Goal: Task Accomplishment & Management: Use online tool/utility

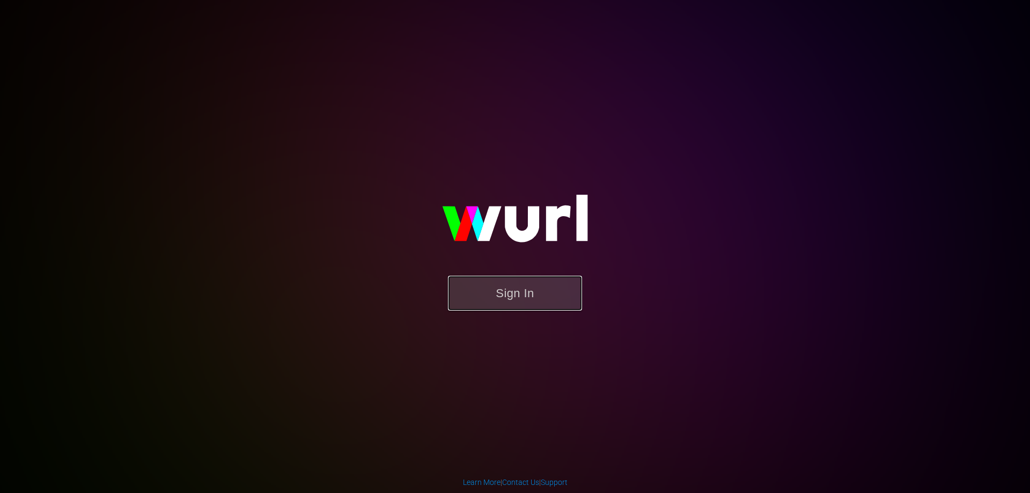
click at [484, 290] on button "Sign In" at bounding box center [515, 293] width 134 height 35
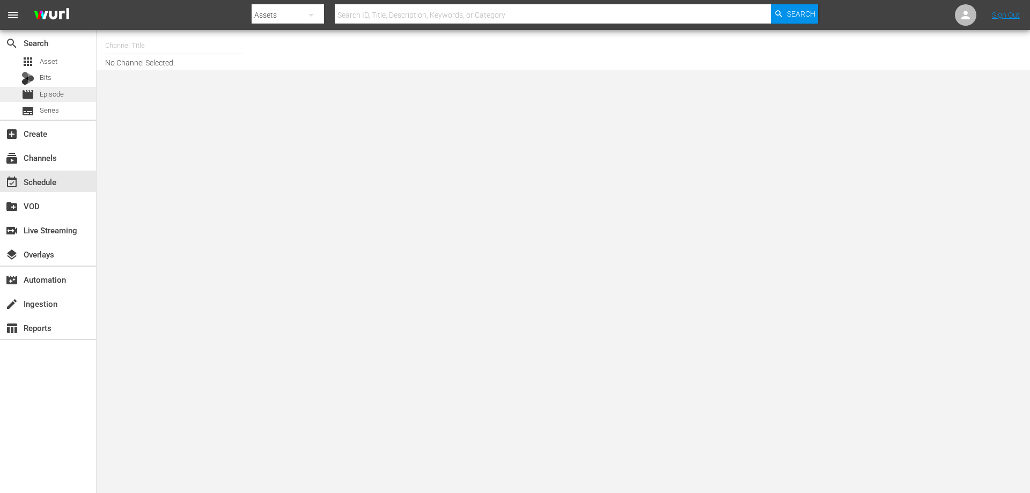
click at [48, 98] on span "Episode" at bounding box center [52, 94] width 24 height 11
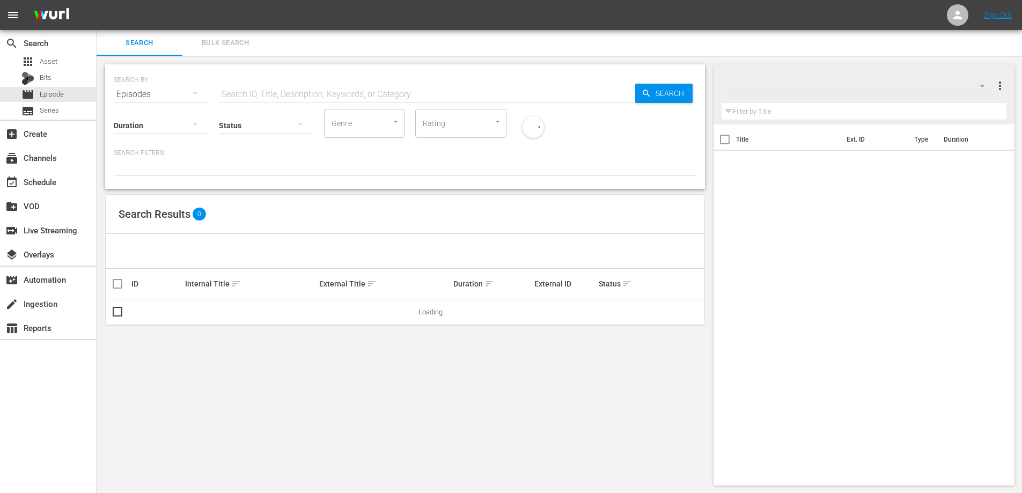
click at [744, 112] on input "text" at bounding box center [864, 111] width 285 height 17
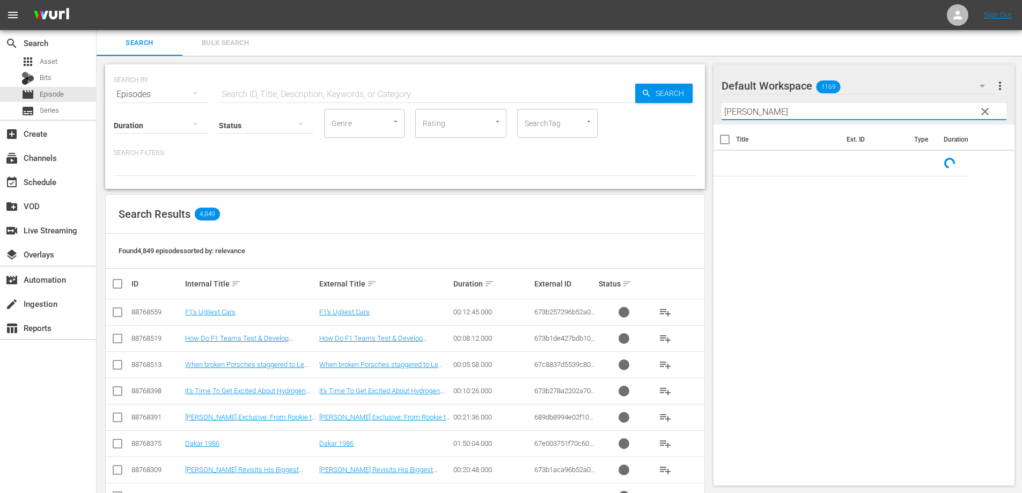
type input "[PERSON_NAME]"
click at [134, 127] on div at bounding box center [161, 125] width 94 height 30
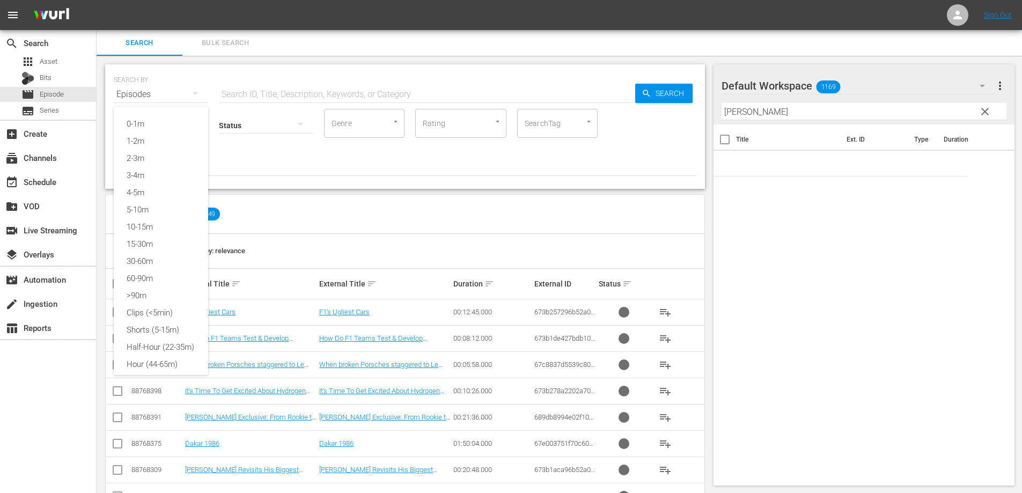
click at [404, 218] on div "0-1m 1-2m 2-3m 3-4m 4-5m 5-10m 10-15m 15-30m 30-60m 60-90m >90m Clips (<5min) S…" at bounding box center [511, 246] width 1022 height 493
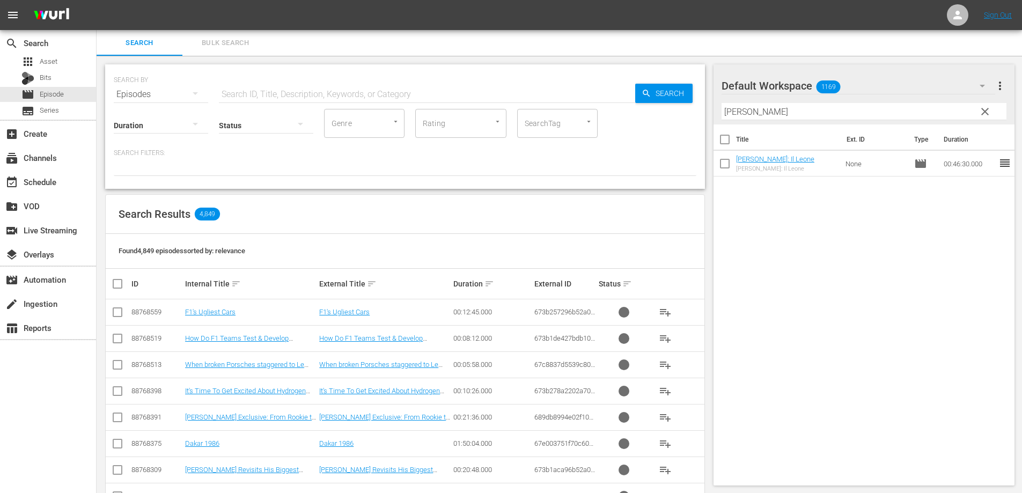
click at [987, 105] on button "clear" at bounding box center [984, 110] width 17 height 17
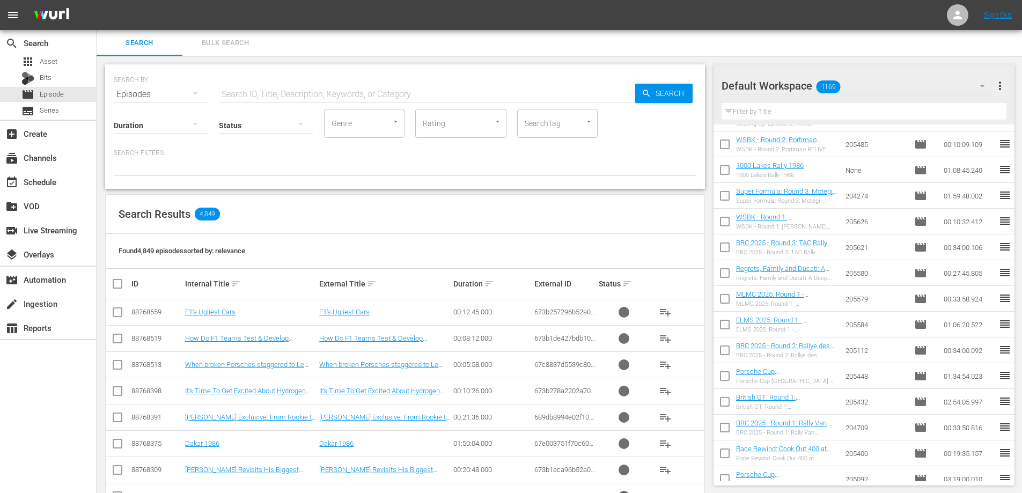
scroll to position [1020, 0]
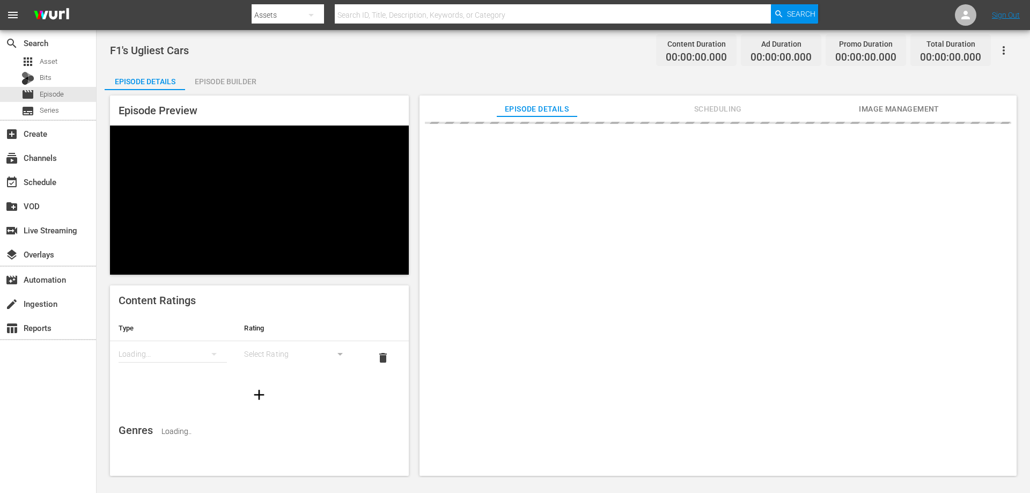
click at [160, 38] on div "F1's Ugliest Cars Content Duration 00:00:00.000 Ad Duration 00:00:00.000 Promo …" at bounding box center [564, 254] width 934 height 448
click at [153, 44] on span "F1's Ugliest Cars" at bounding box center [149, 50] width 79 height 13
click at [147, 50] on span "F1's Ugliest Cars" at bounding box center [149, 50] width 79 height 13
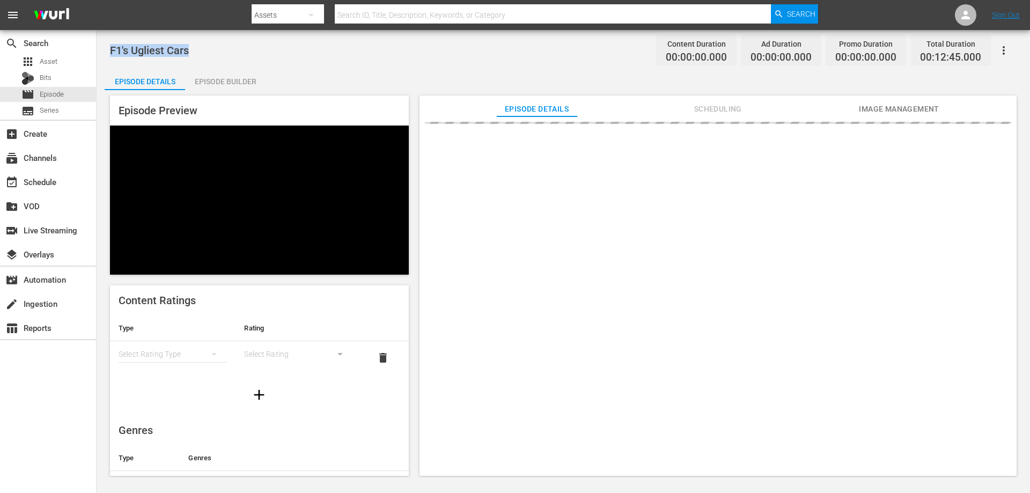
click at [147, 50] on span "F1's Ugliest Cars" at bounding box center [149, 50] width 79 height 13
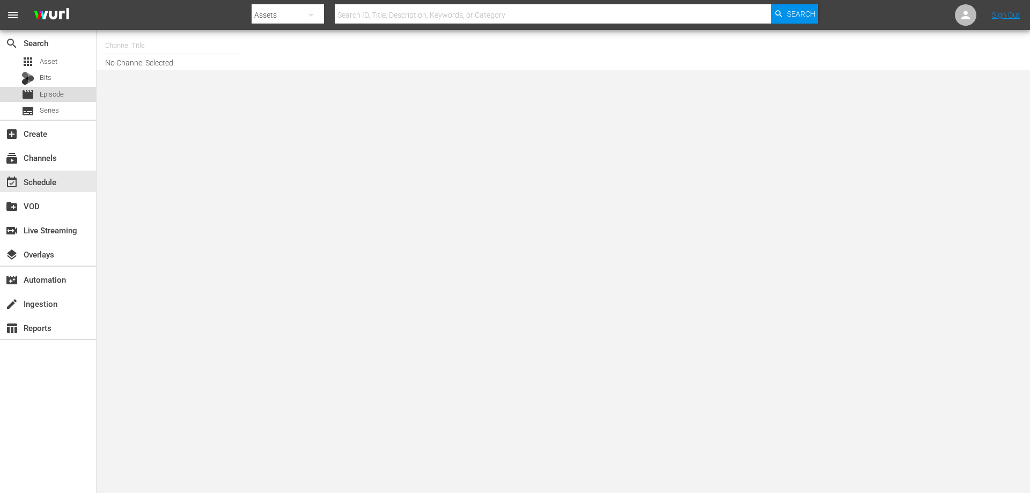
click at [62, 90] on span "Episode" at bounding box center [52, 94] width 24 height 11
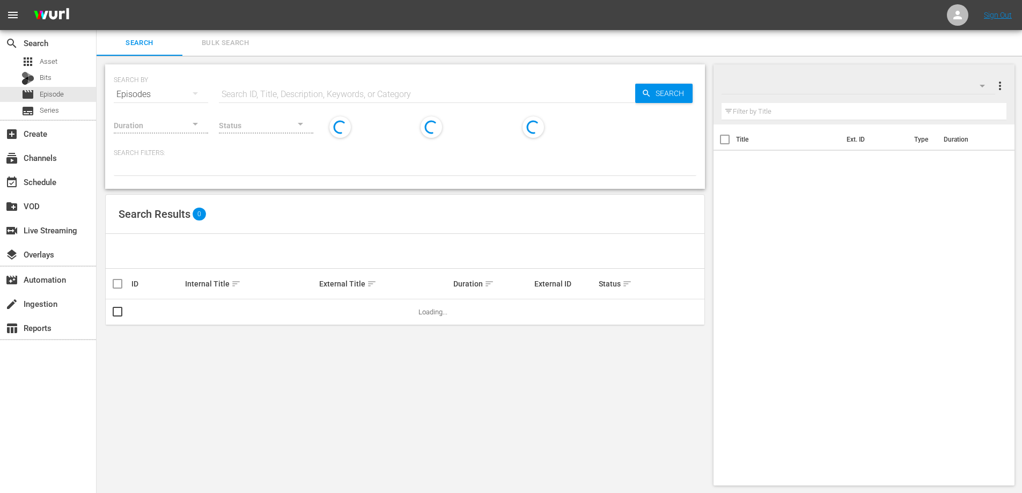
click at [832, 111] on input "text" at bounding box center [864, 111] width 285 height 17
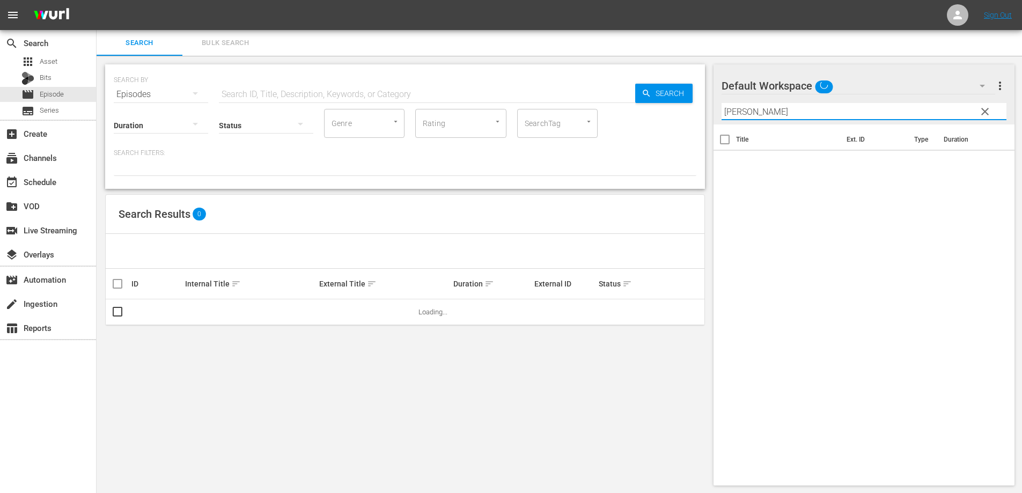
type input "[PERSON_NAME]"
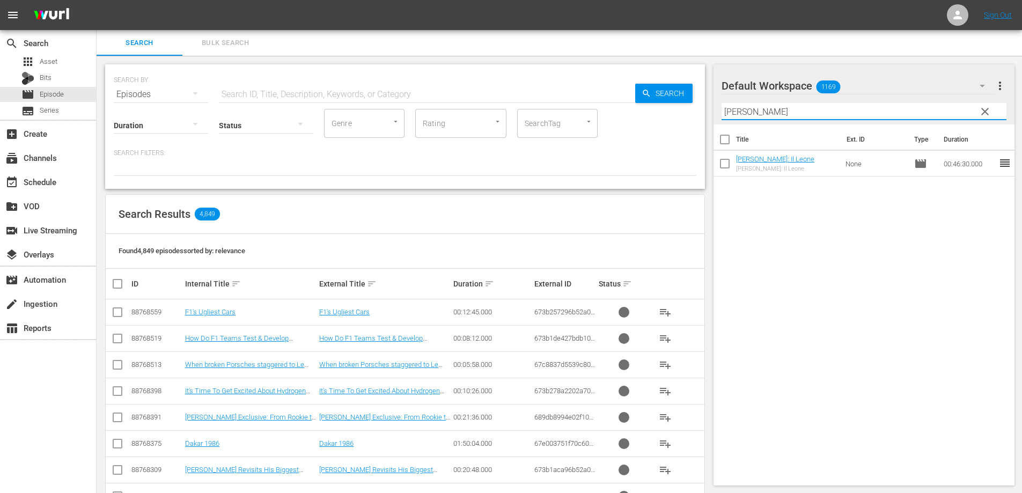
drag, startPoint x: 988, startPoint y: 111, endPoint x: 664, endPoint y: 13, distance: 338.7
click at [987, 110] on span "clear" at bounding box center [985, 111] width 13 height 13
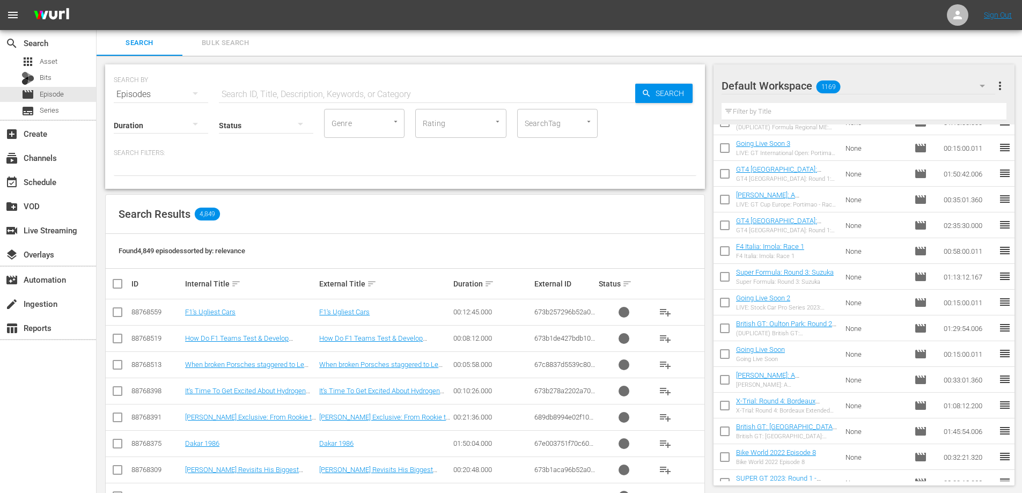
scroll to position [20493, 0]
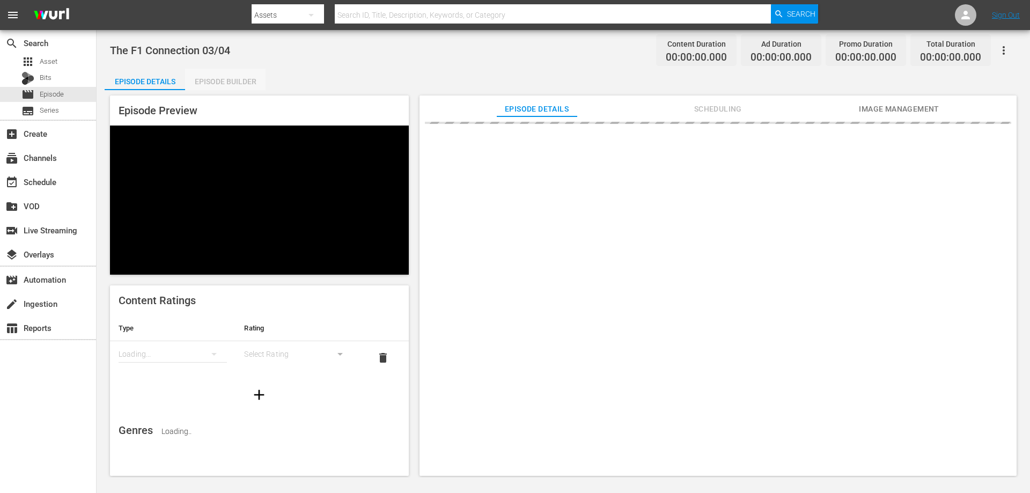
click at [228, 83] on div "Episode Builder" at bounding box center [225, 82] width 80 height 26
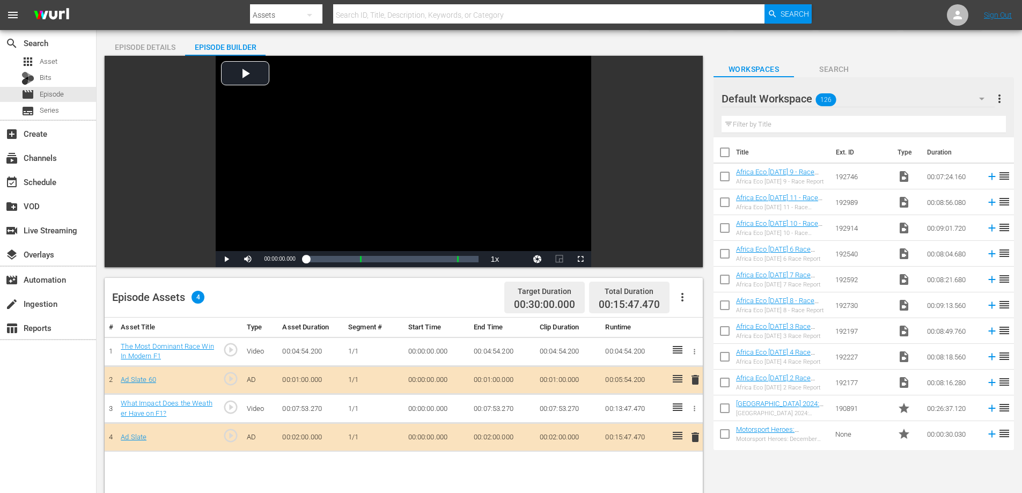
scroll to position [54, 0]
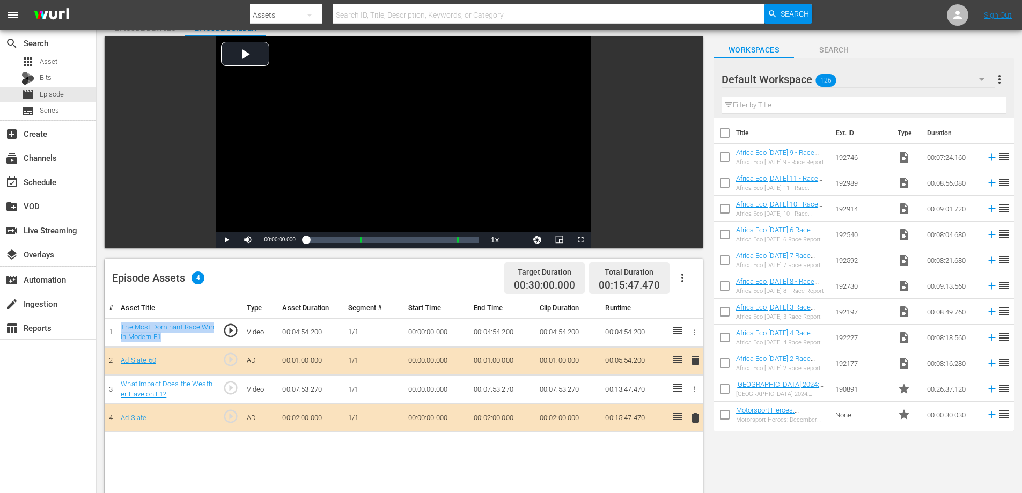
drag, startPoint x: 179, startPoint y: 338, endPoint x: 119, endPoint y: 327, distance: 60.5
click at [119, 327] on td "The Most Dominant Race Win In Modern F1" at bounding box center [167, 332] width 102 height 29
copy link "The Most Dominant Race Win In Modern F1"
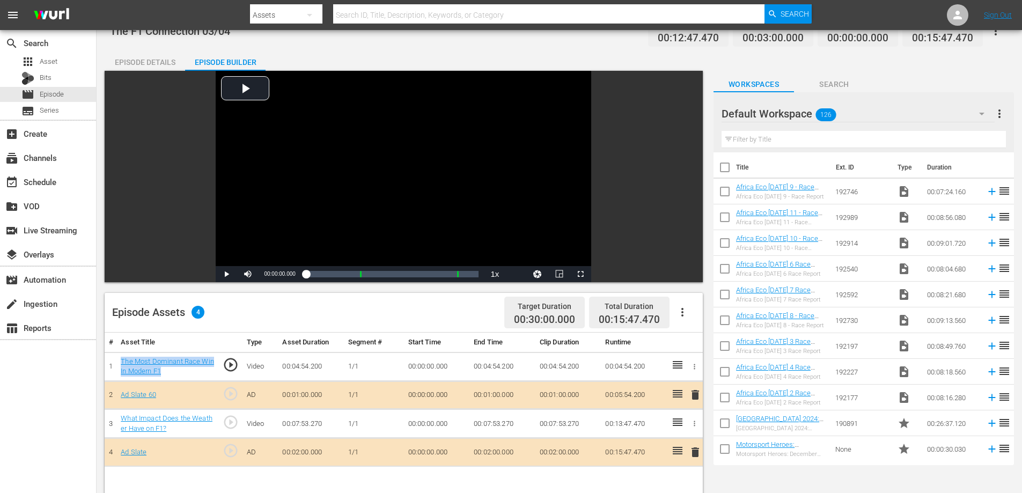
scroll to position [0, 0]
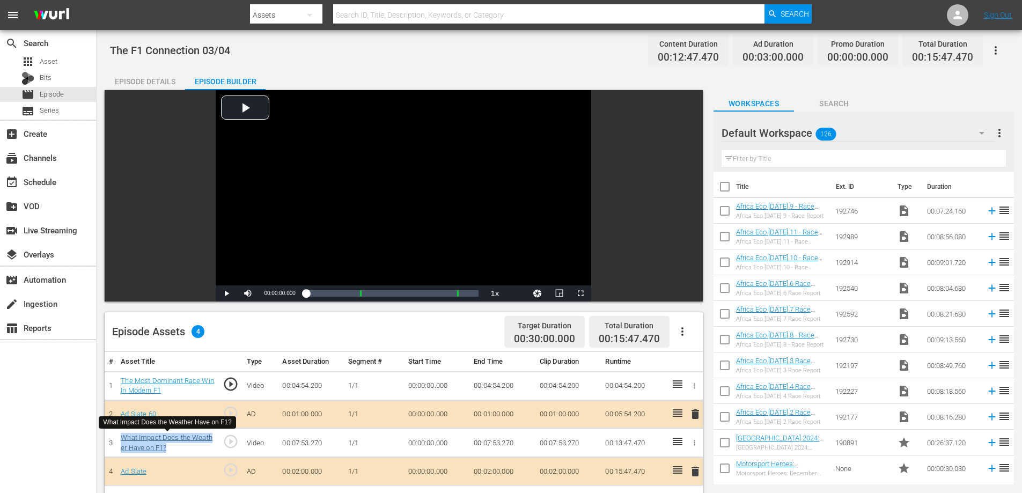
drag, startPoint x: 184, startPoint y: 449, endPoint x: 121, endPoint y: 441, distance: 63.3
click at [121, 441] on div "What Impact Does the Weather Have on F1?" at bounding box center [167, 443] width 93 height 20
copy link "What Impact Does the Weather Have on F1?"
